Goal: Find specific page/section: Find specific page/section

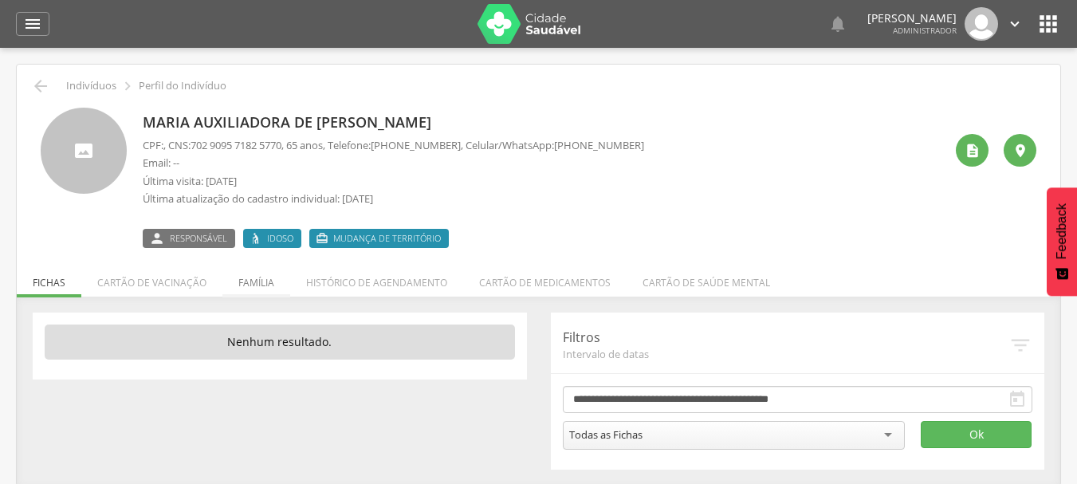
click at [257, 280] on li "Família" at bounding box center [256, 278] width 68 height 37
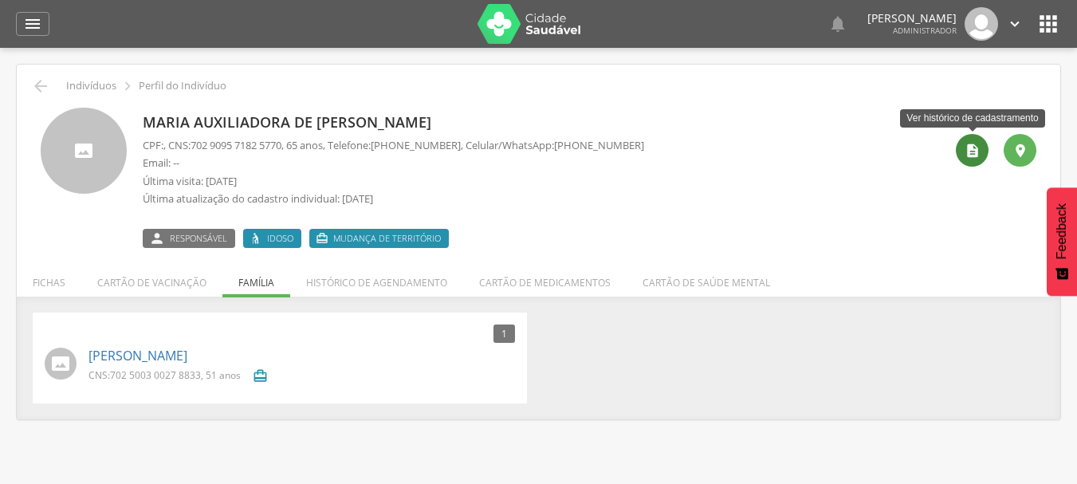
click at [974, 148] on icon "" at bounding box center [973, 151] width 16 height 16
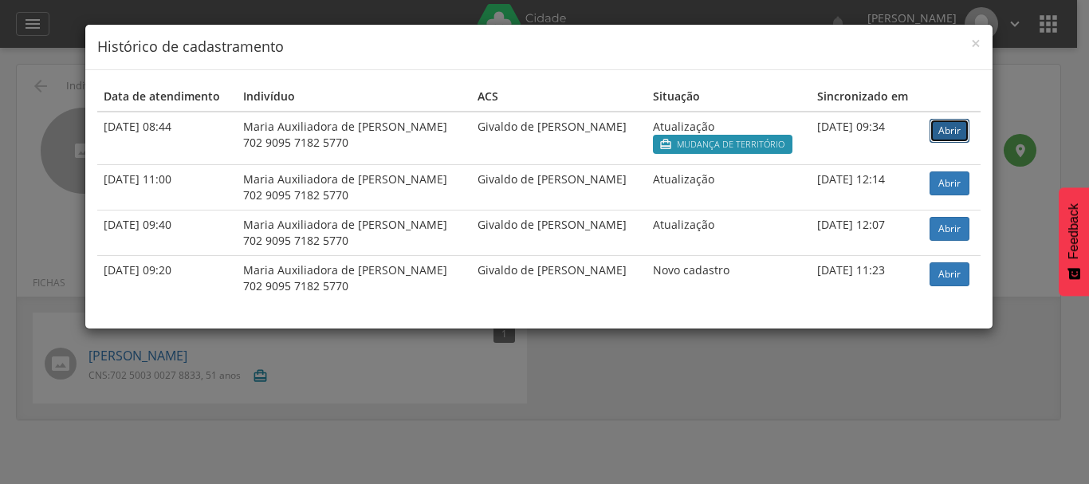
click at [956, 128] on link "Abrir" at bounding box center [950, 131] width 40 height 24
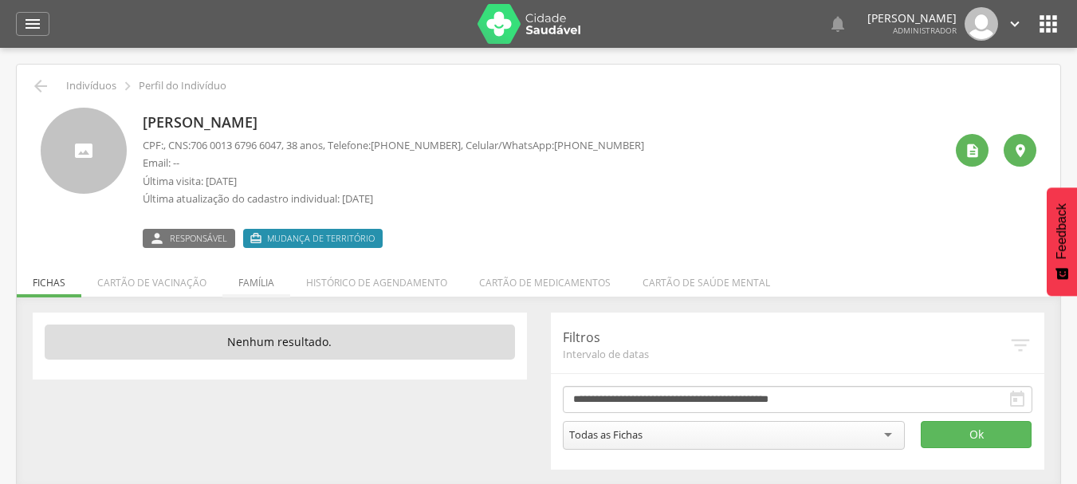
click at [259, 280] on li "Família" at bounding box center [256, 278] width 68 height 37
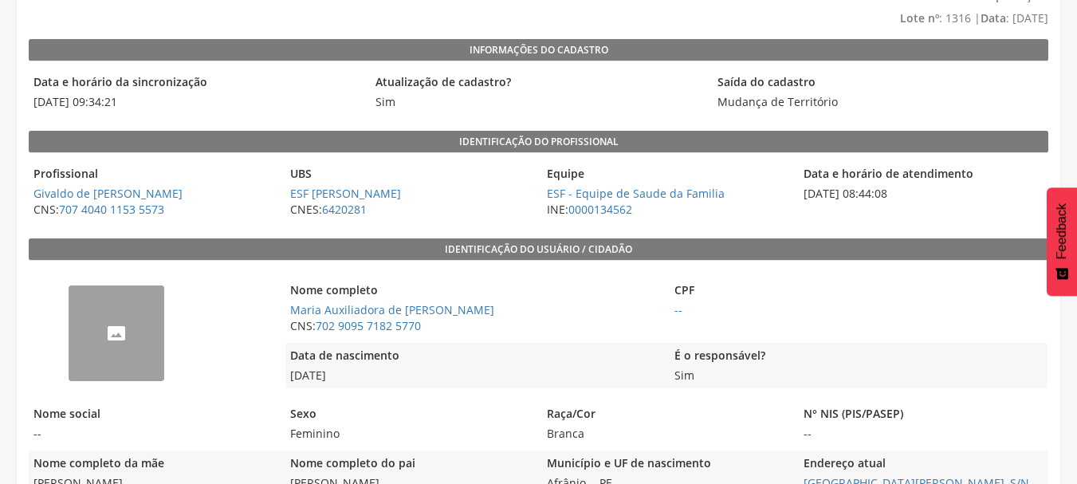
scroll to position [159, 0]
